Goal: Information Seeking & Learning: Find specific fact

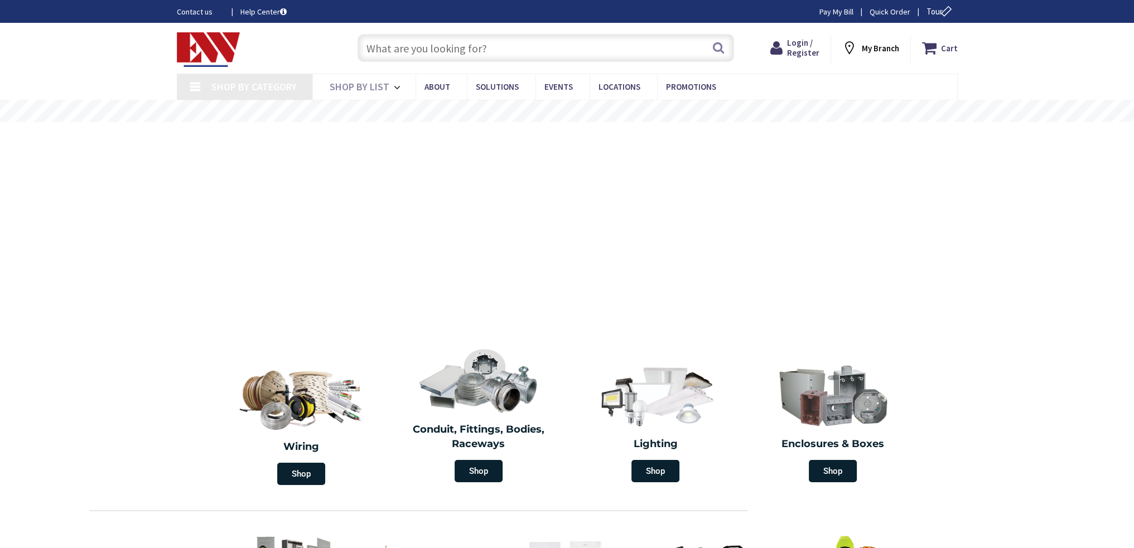
click at [467, 40] on input "text" at bounding box center [546, 48] width 377 height 28
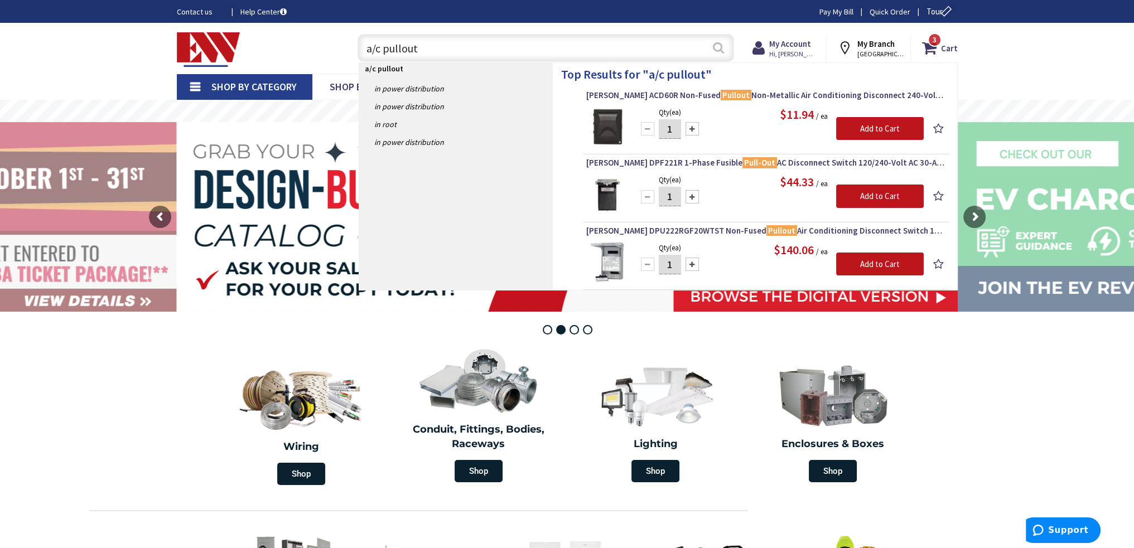
type input "a/c pullout"
click at [719, 48] on button "Search" at bounding box center [718, 47] width 15 height 25
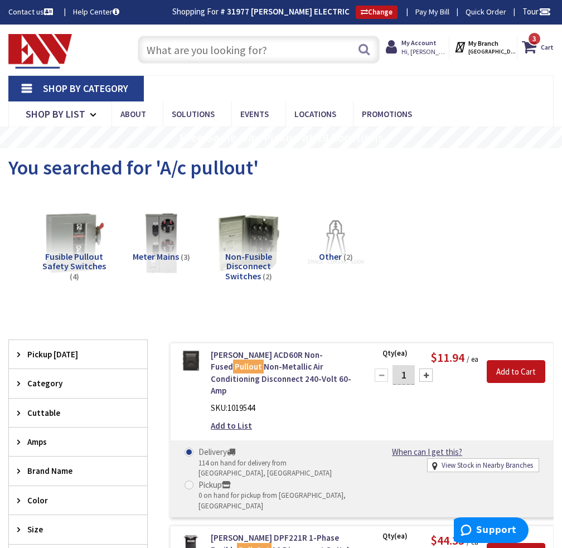
click at [209, 45] on input "text" at bounding box center [259, 50] width 242 height 28
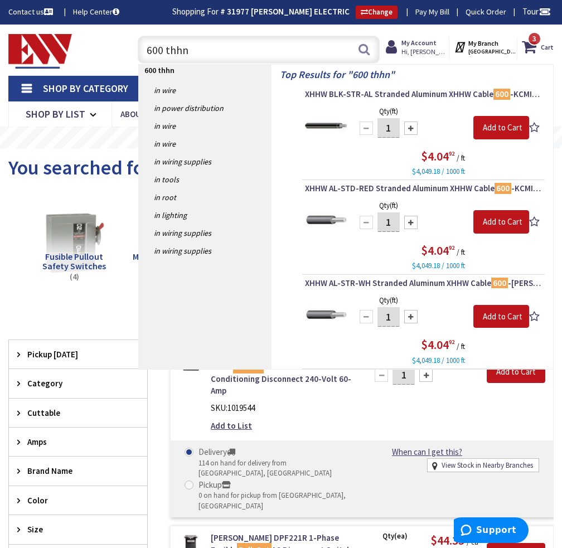
type input "600 thhn"
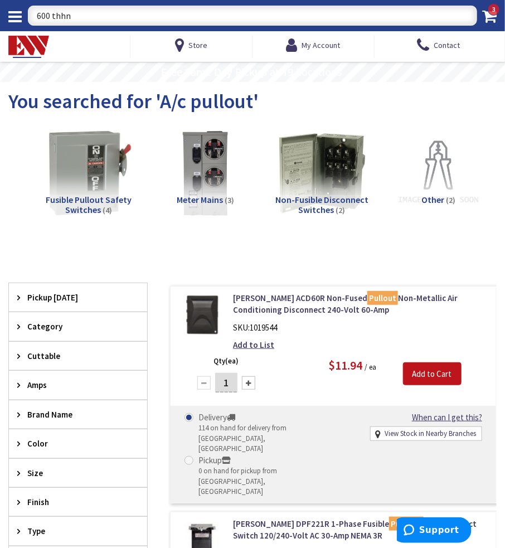
click at [78, 18] on input "600 thhn" at bounding box center [253, 16] width 450 height 20
click at [174, 15] on input "600 thhn" at bounding box center [253, 16] width 450 height 20
click at [450, 15] on input "600 thhn" at bounding box center [253, 16] width 450 height 20
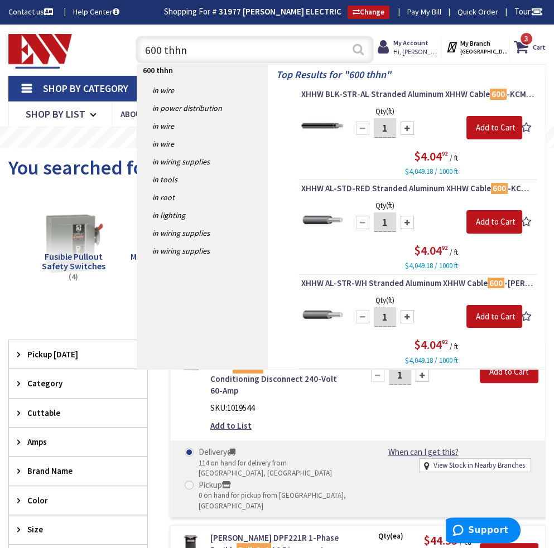
click at [362, 49] on button "Search" at bounding box center [358, 49] width 15 height 25
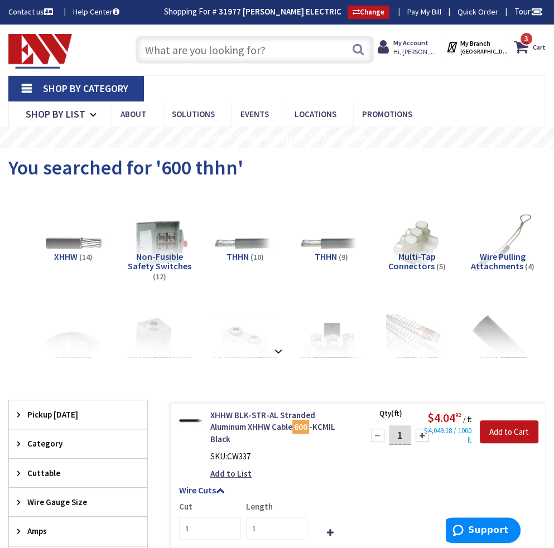
click at [232, 47] on input "text" at bounding box center [255, 50] width 238 height 28
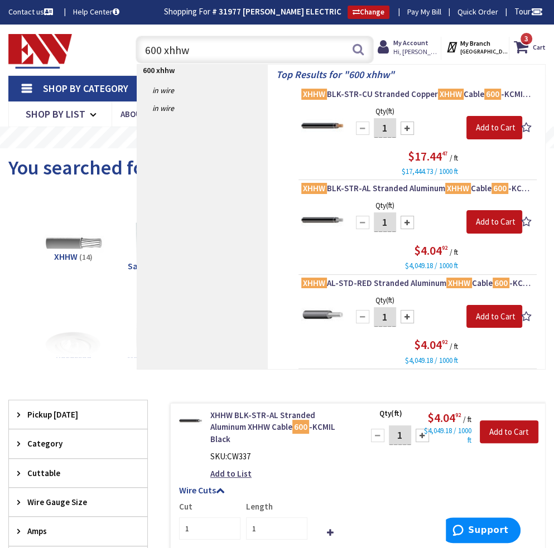
drag, startPoint x: 161, startPoint y: 50, endPoint x: 152, endPoint y: 51, distance: 9.0
click at [152, 51] on input "600 xhhw" at bounding box center [255, 50] width 238 height 28
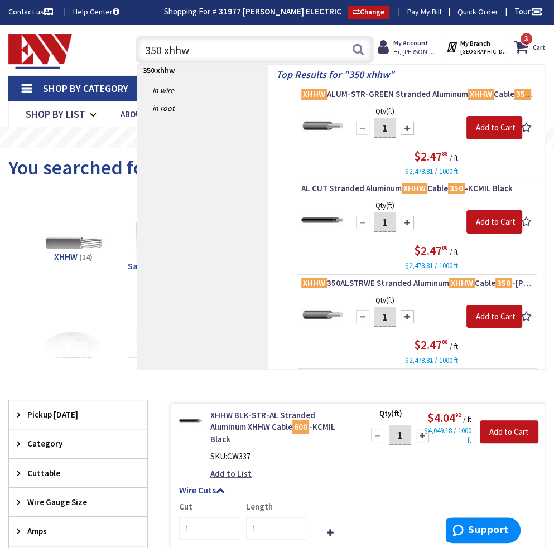
click at [195, 50] on input "350 xhhw" at bounding box center [255, 50] width 238 height 28
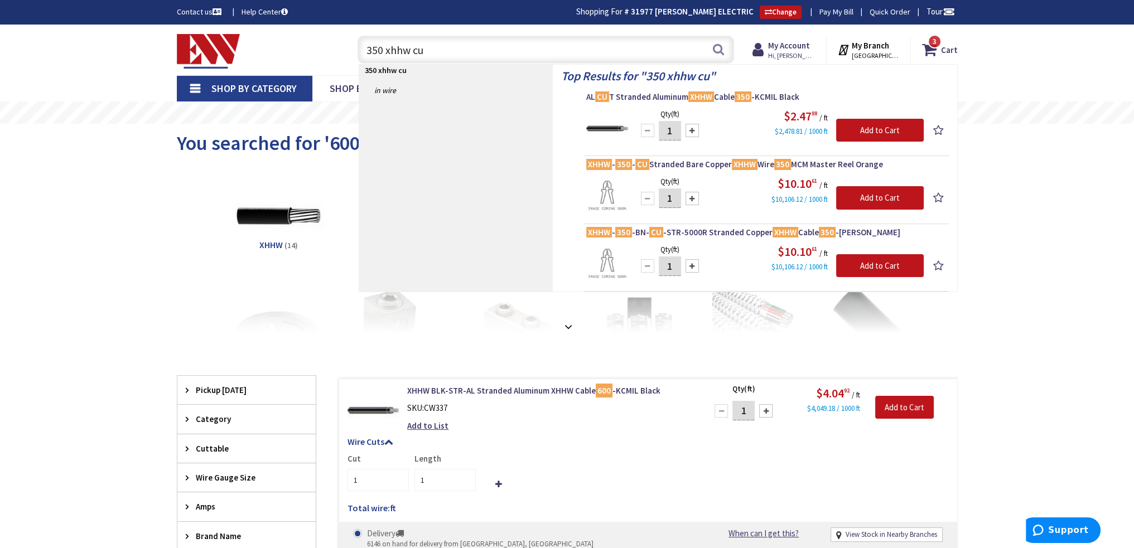
drag, startPoint x: 382, startPoint y: 48, endPoint x: 351, endPoint y: 49, distance: 31.3
click at [351, 49] on div "350 xhhw cu 350 xhhw cu Search 3" at bounding box center [543, 49] width 399 height 36
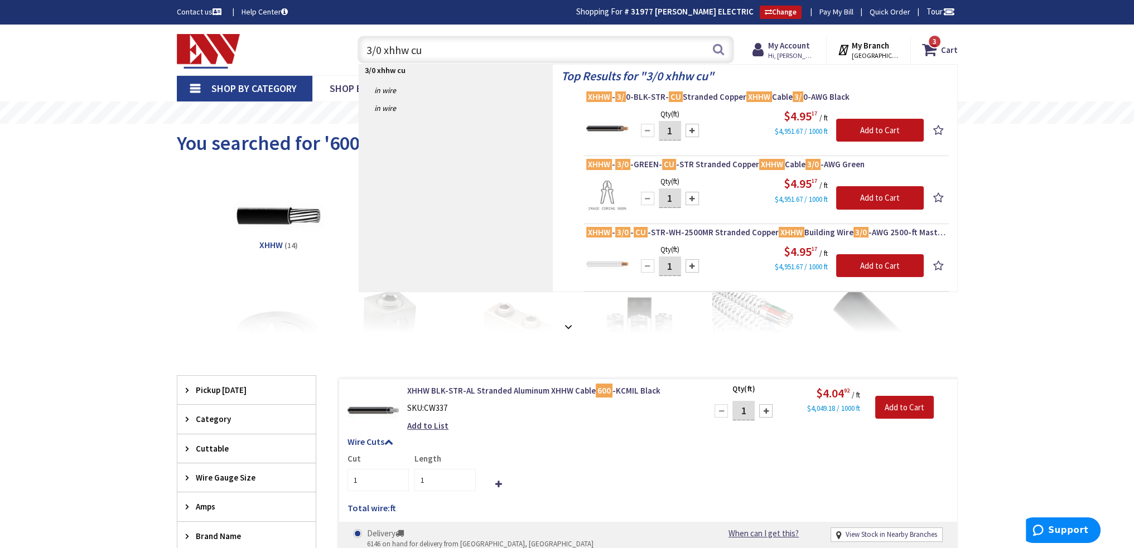
type input "3/0 xhhw cu"
